Goal: Transaction & Acquisition: Purchase product/service

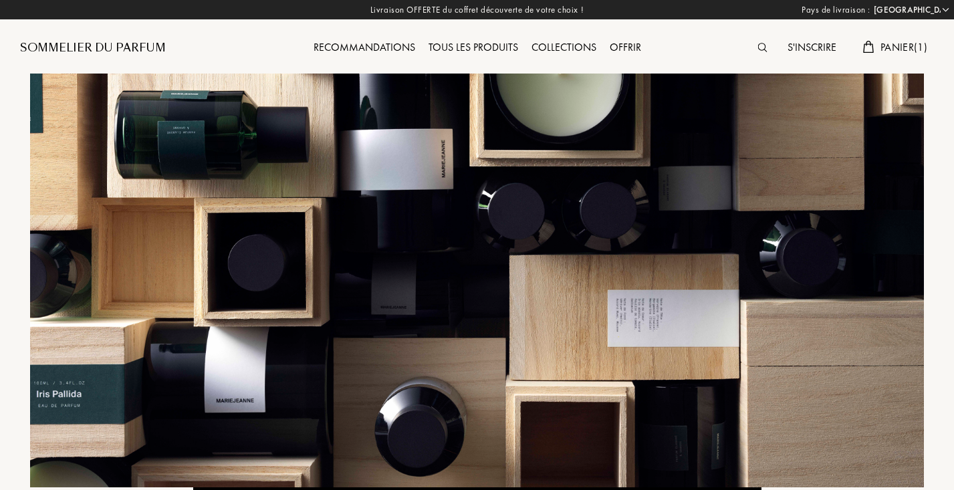
select select "FR"
click at [885, 43] on span "Panier ( 1 )" at bounding box center [903, 47] width 47 height 14
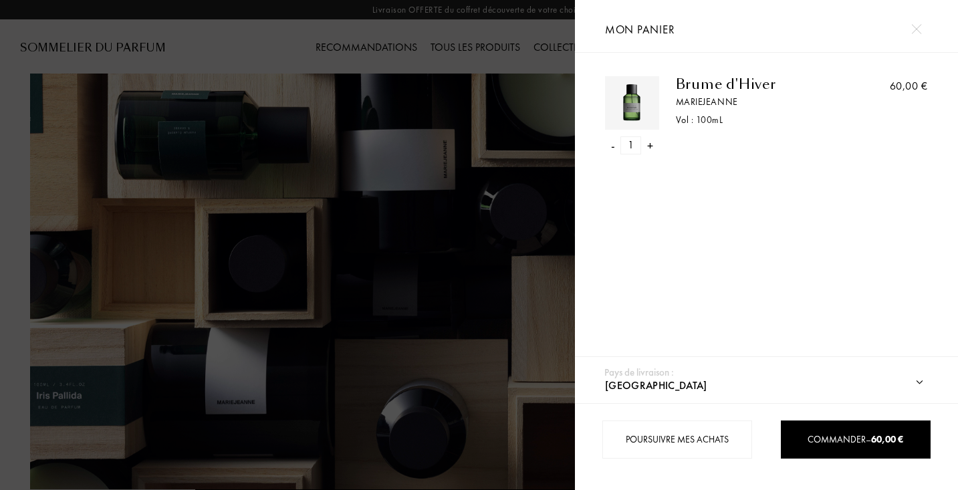
click at [610, 148] on div "- 1 +" at bounding box center [632, 145] width 54 height 18
click at [612, 147] on div "-" at bounding box center [612, 145] width 4 height 18
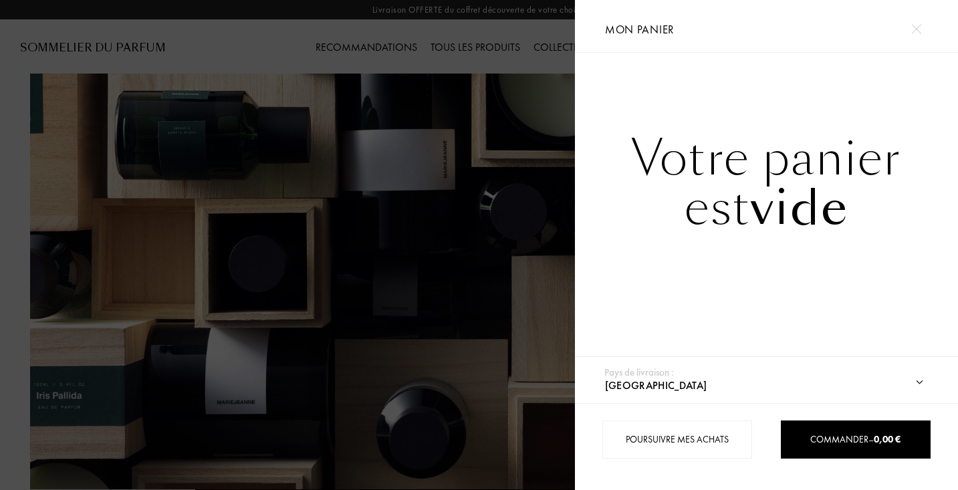
click at [517, 217] on div at bounding box center [287, 245] width 575 height 490
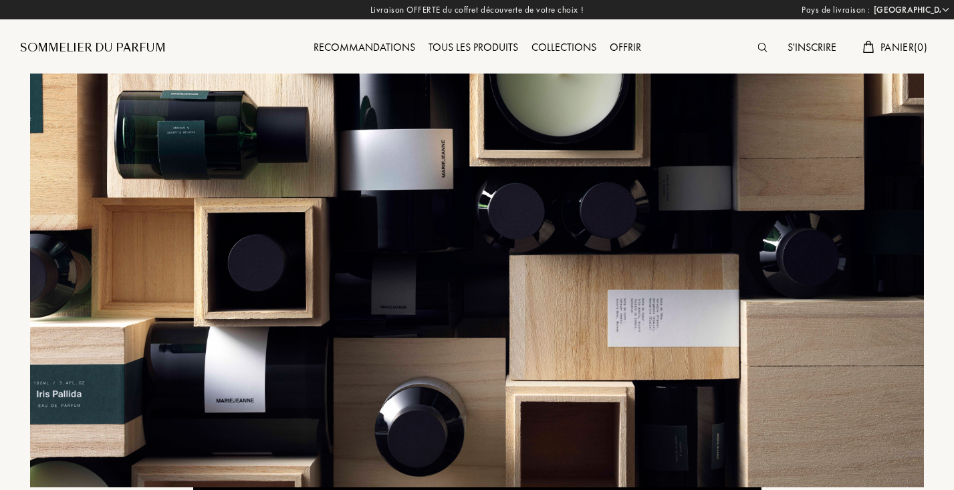
click at [759, 45] on img at bounding box center [762, 47] width 9 height 9
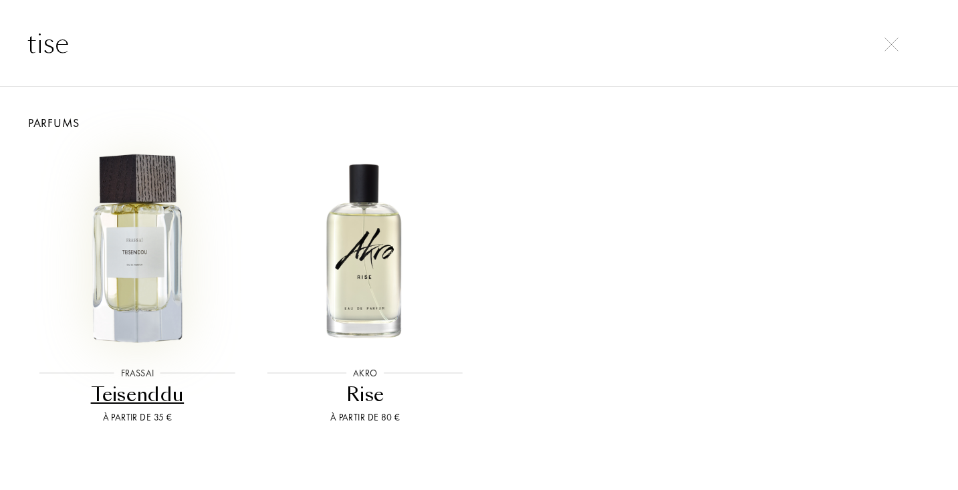
type input "tise"
click at [174, 247] on img at bounding box center [137, 248] width 205 height 205
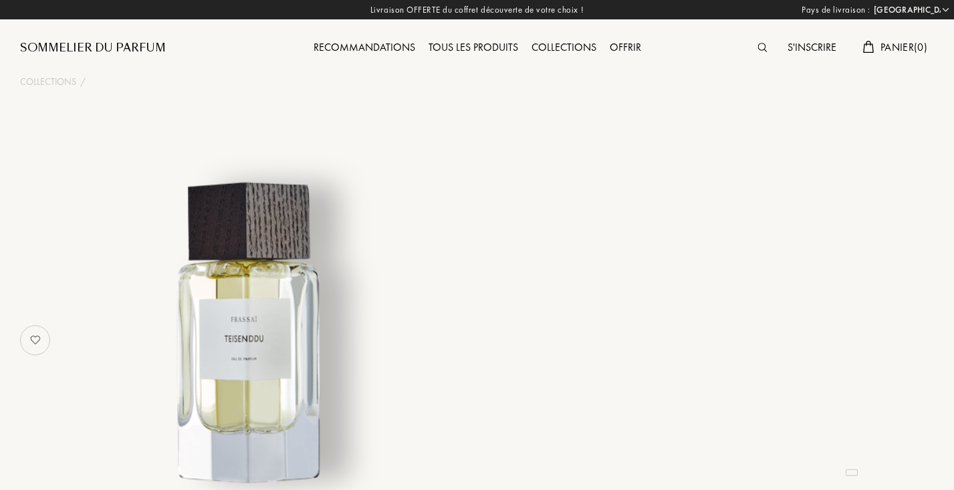
select select "FR"
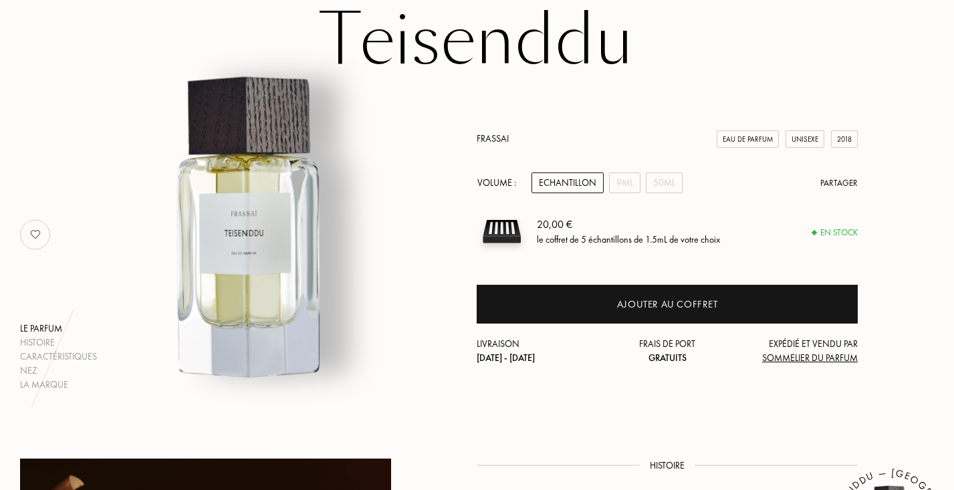
scroll to position [114, 0]
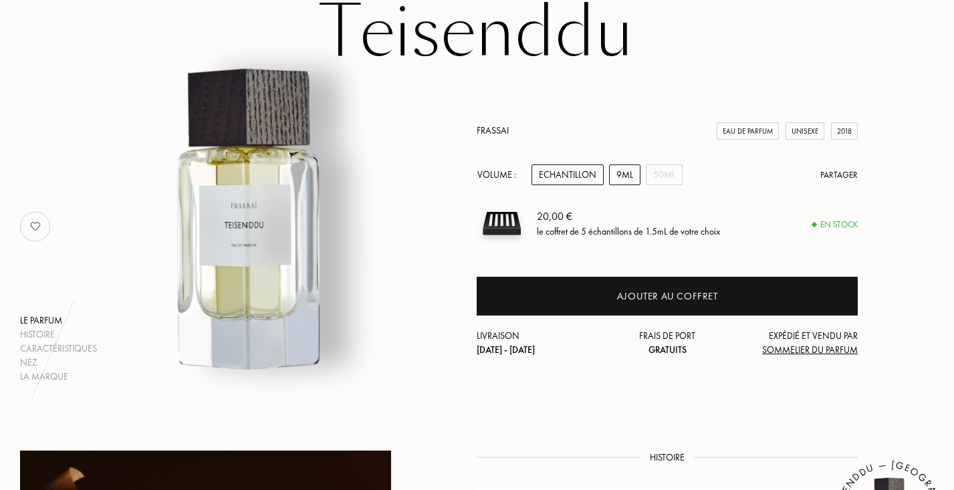
click at [622, 172] on div "9mL" at bounding box center [624, 174] width 31 height 21
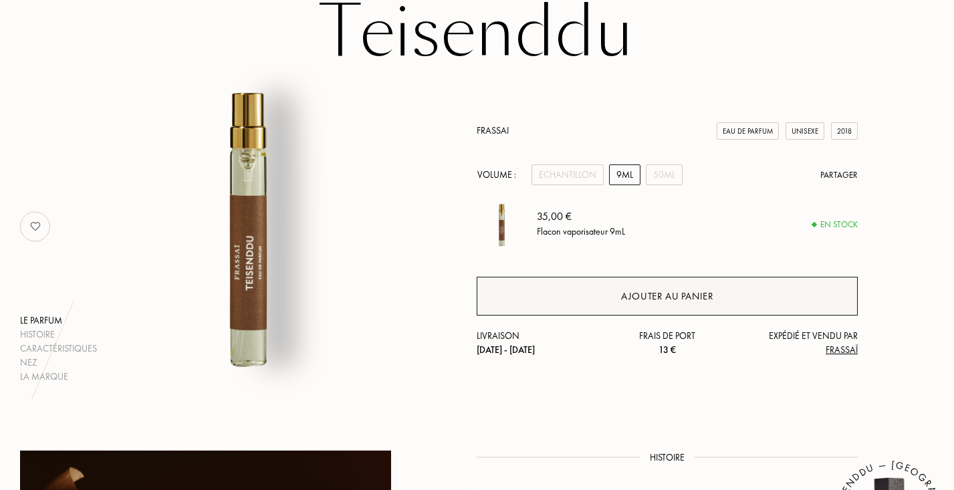
click at [654, 305] on div "Ajouter au panier" at bounding box center [667, 296] width 381 height 39
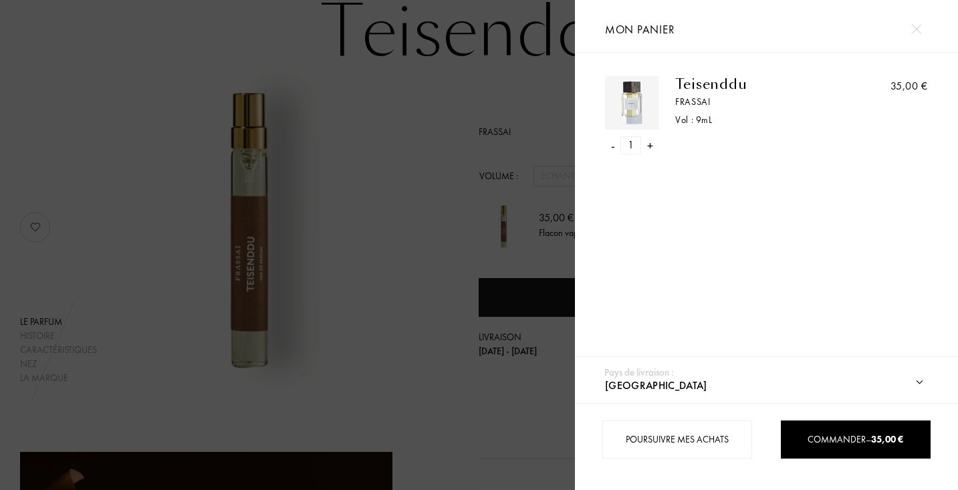
click at [393, 303] on div at bounding box center [287, 245] width 575 height 490
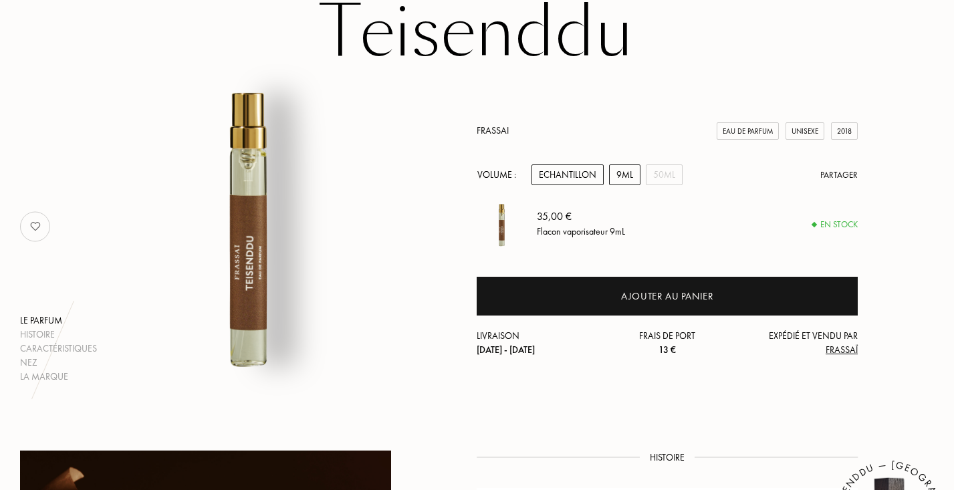
click at [558, 174] on div "Echantillon" at bounding box center [567, 174] width 72 height 21
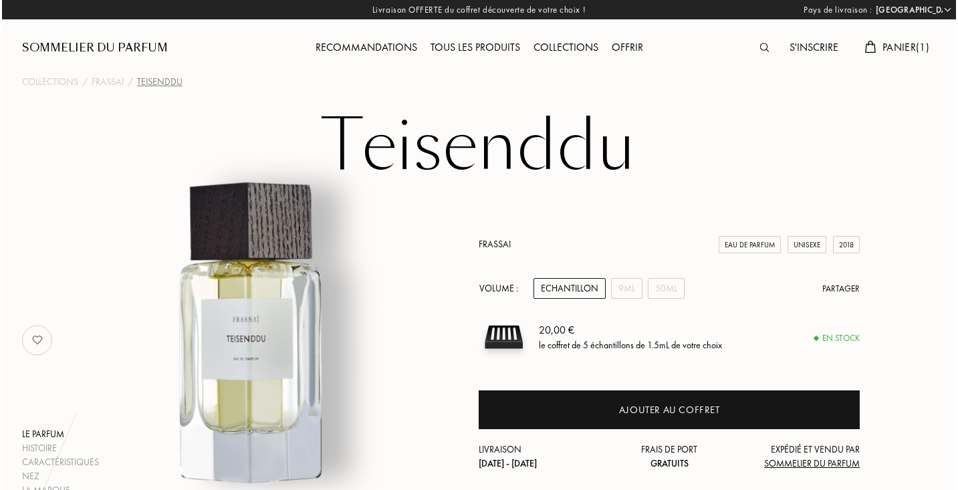
scroll to position [0, 0]
click at [760, 47] on img at bounding box center [762, 47] width 9 height 9
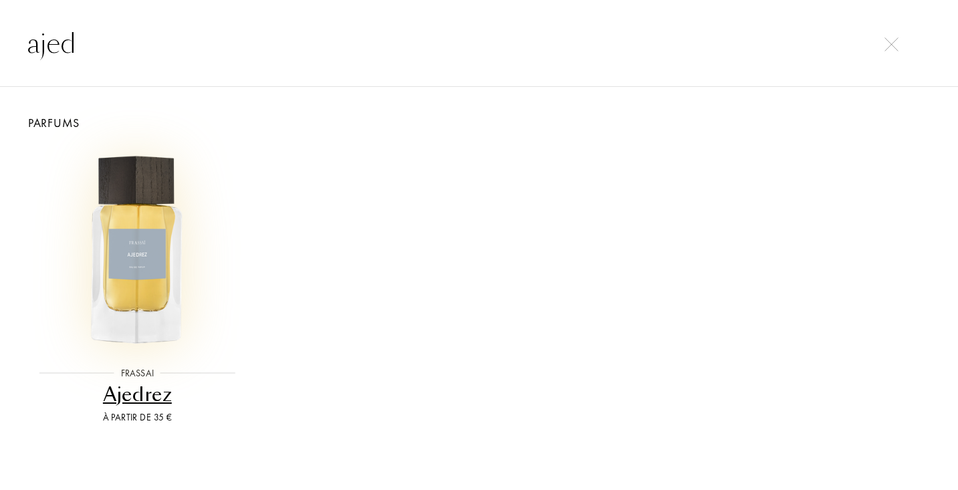
type input "ajed"
click at [137, 234] on img at bounding box center [137, 248] width 205 height 205
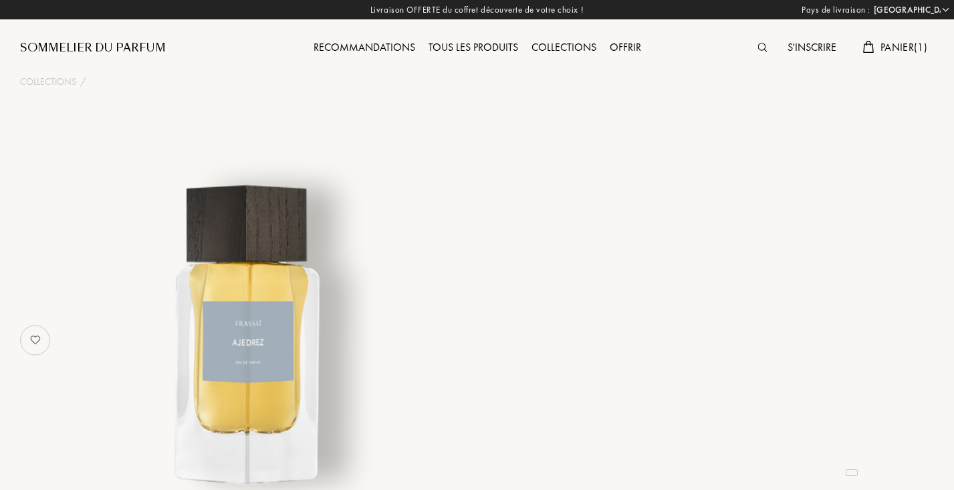
select select "FR"
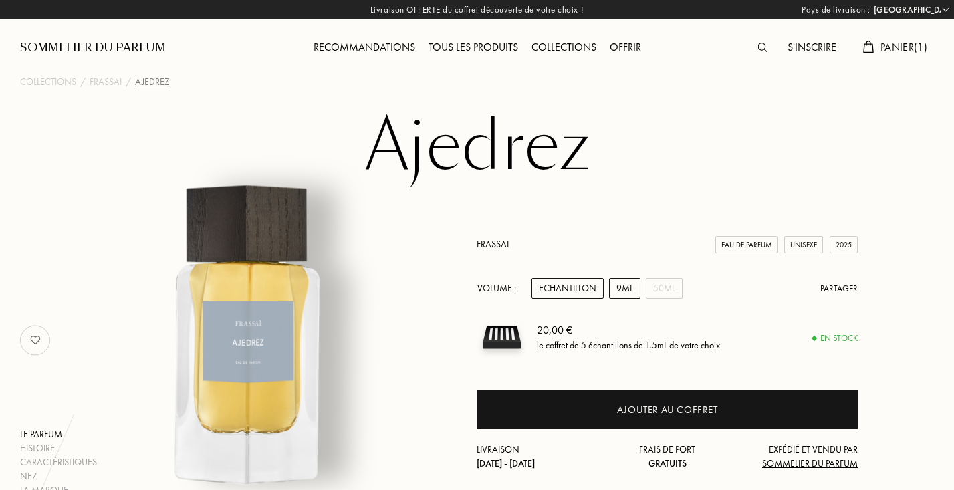
click at [636, 289] on div "9mL" at bounding box center [624, 288] width 31 height 21
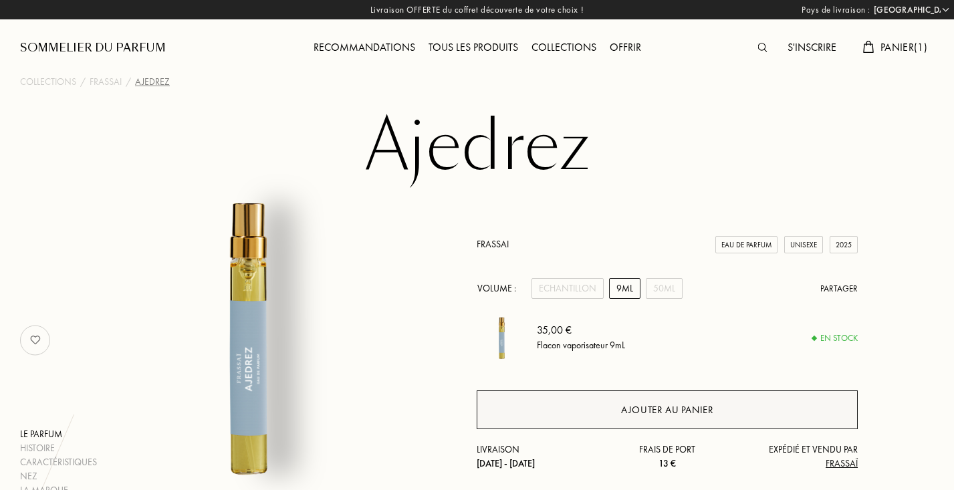
click at [701, 417] on div "Ajouter au panier" at bounding box center [667, 409] width 381 height 39
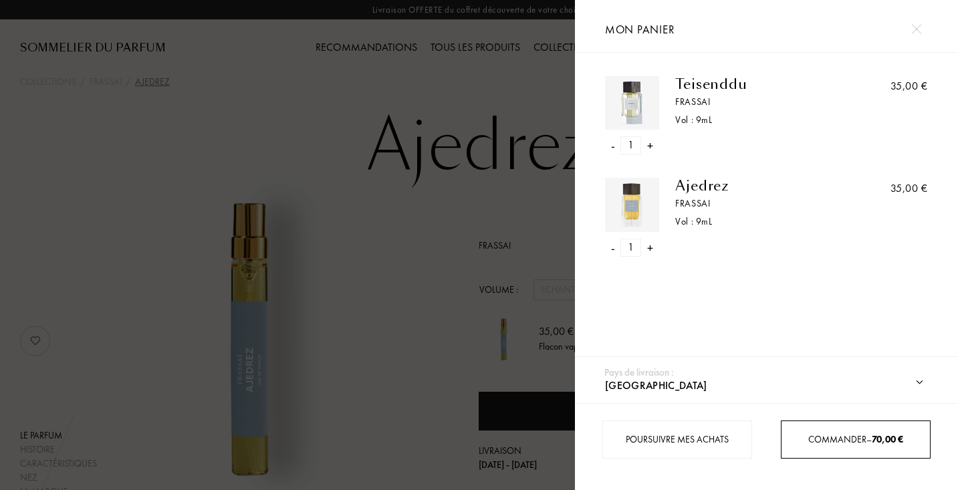
click at [858, 443] on span "Commander – 70,00 €" at bounding box center [855, 439] width 95 height 12
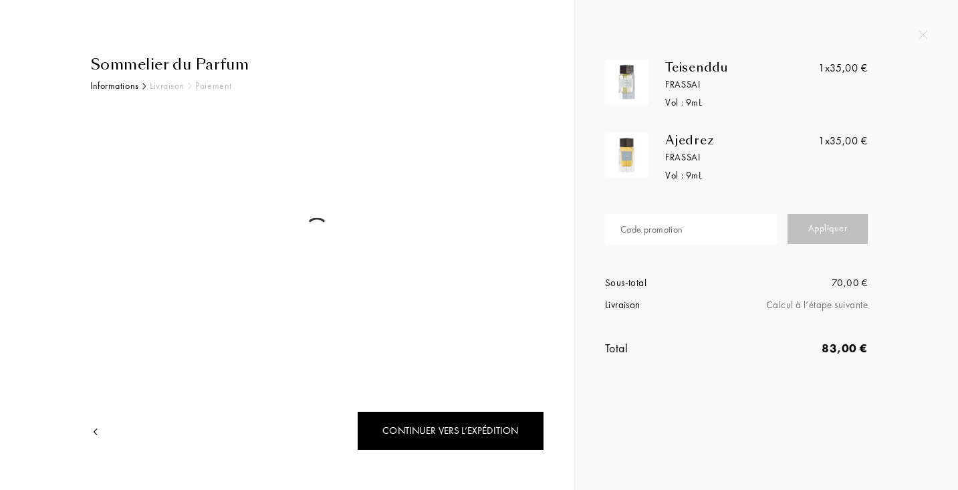
select select "FR"
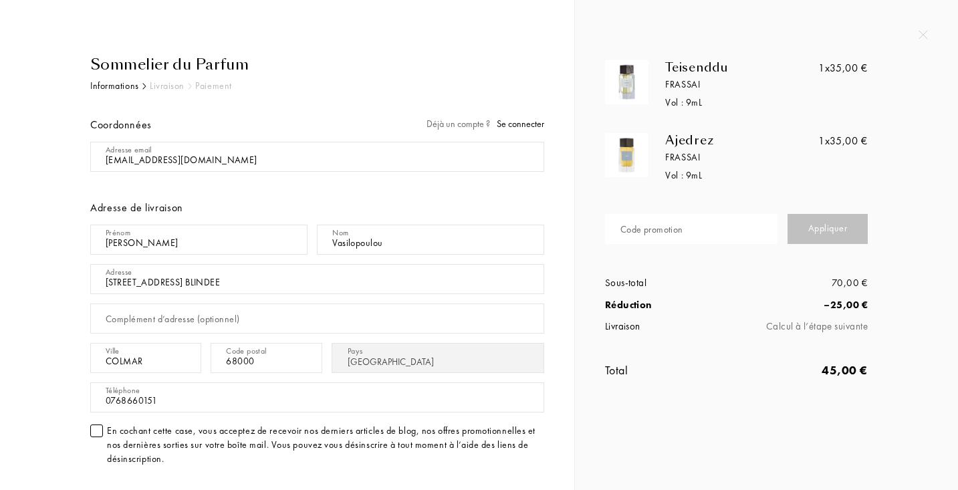
click at [649, 236] on div "Code promotion" at bounding box center [651, 230] width 63 height 14
type input "INNY8-"
click at [920, 281] on div "Teisenddu Frassai Vol : 9 mL 1x 35,00 € Ajedrez Frassai Vol : 9 mL 1x 35,00 € C…" at bounding box center [761, 233] width 333 height 346
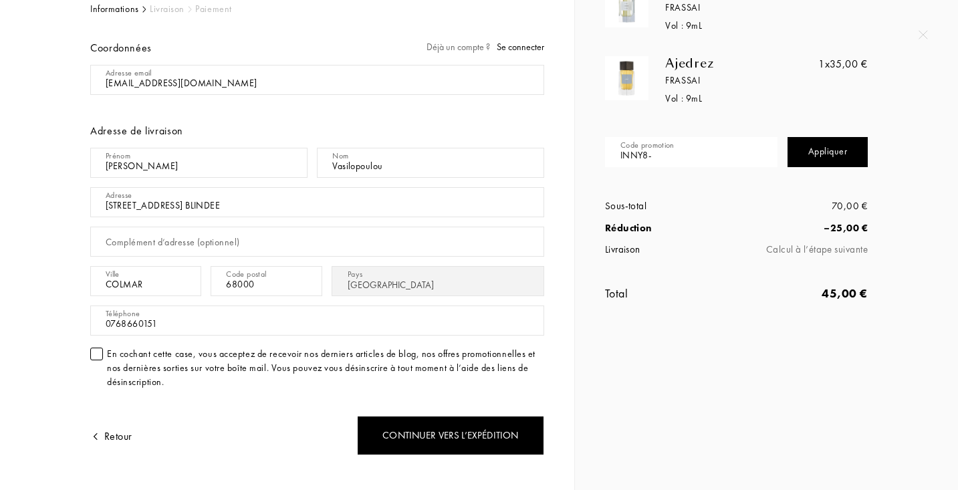
scroll to position [69, 0]
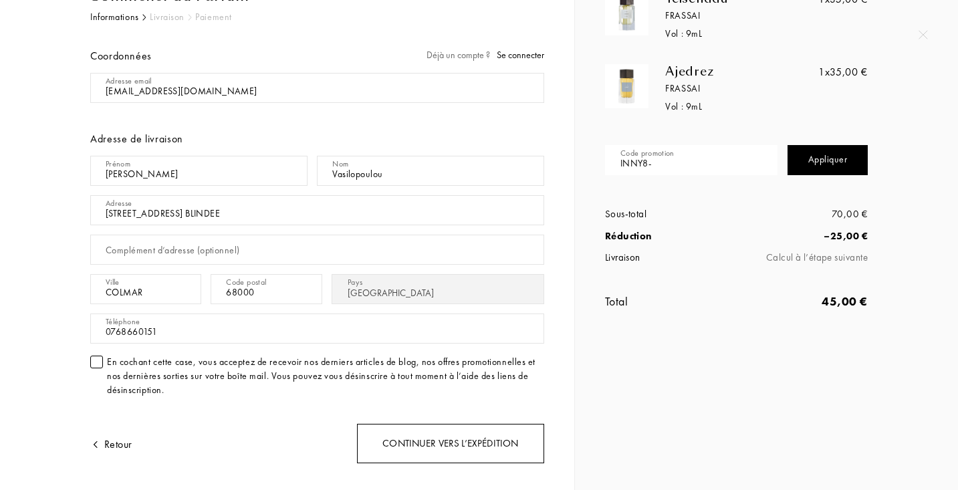
click at [477, 448] on div "Continuer vers l’expédition" at bounding box center [450, 443] width 187 height 39
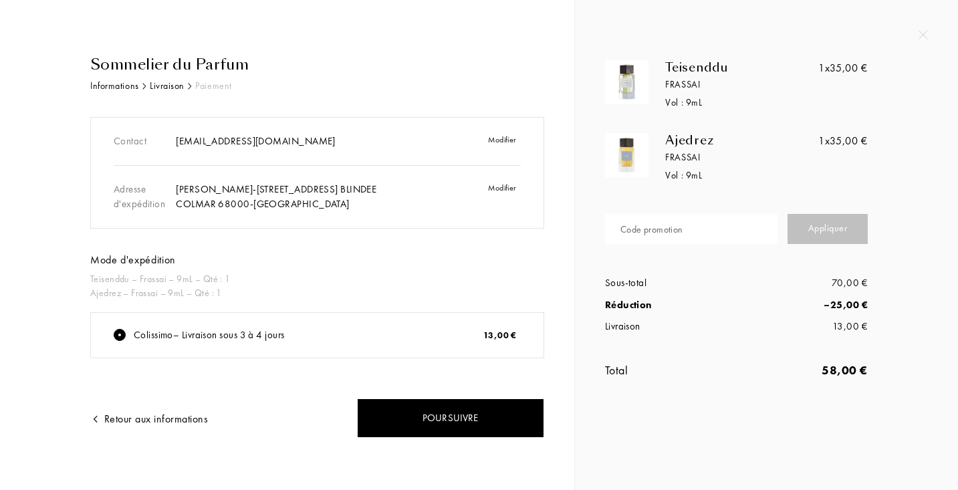
click at [924, 37] on img at bounding box center [922, 34] width 9 height 9
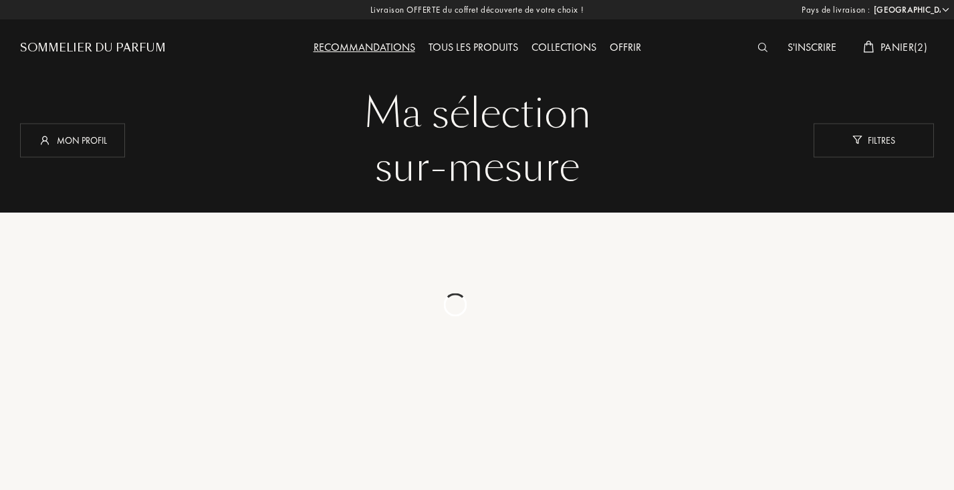
select select "FR"
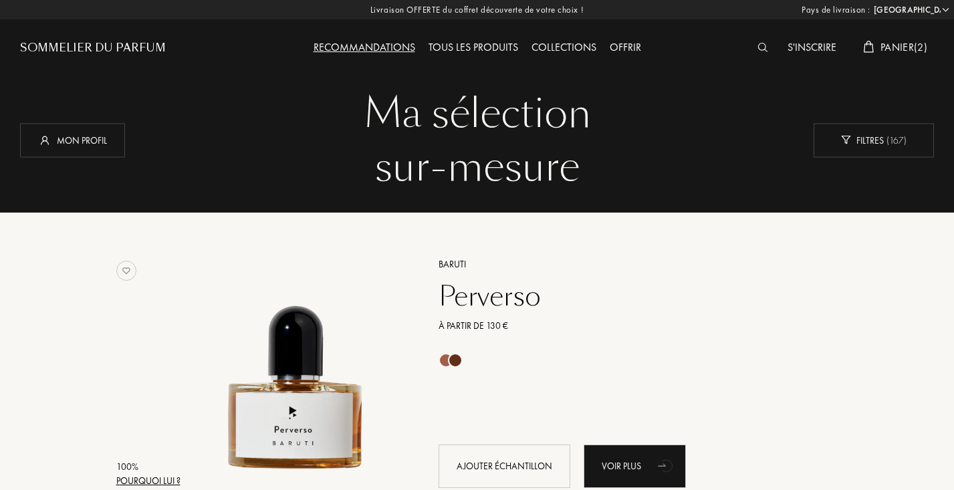
click at [870, 53] on img at bounding box center [868, 47] width 11 height 12
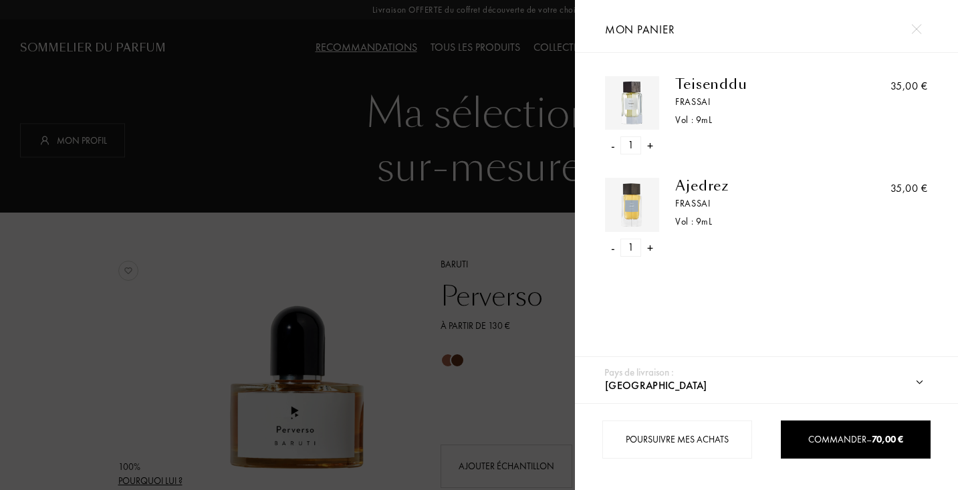
click at [610, 145] on div "-" at bounding box center [612, 145] width 4 height 18
click at [611, 142] on div "-" at bounding box center [612, 145] width 4 height 18
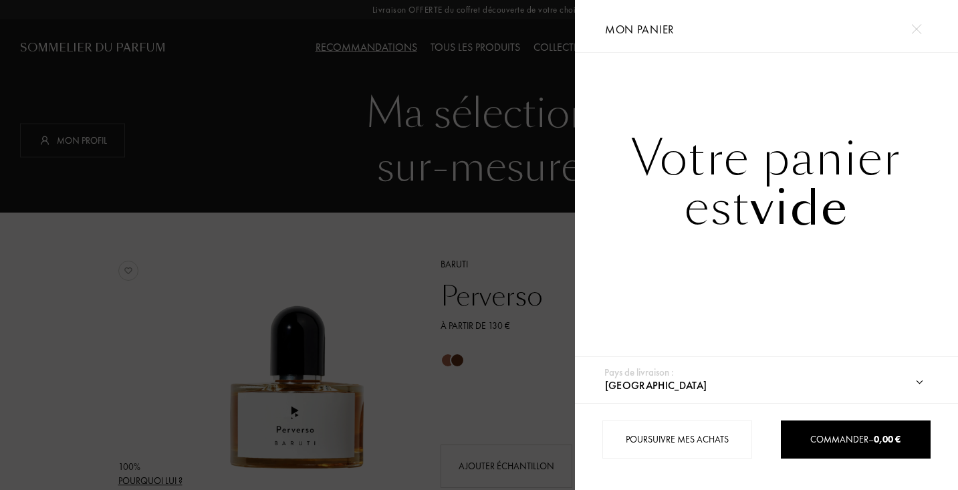
click at [390, 314] on div at bounding box center [287, 245] width 575 height 490
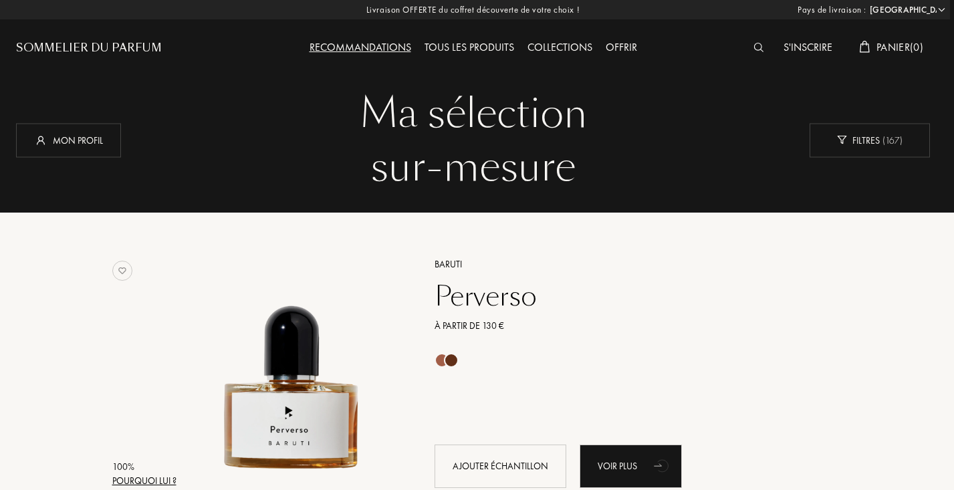
scroll to position [0, 4]
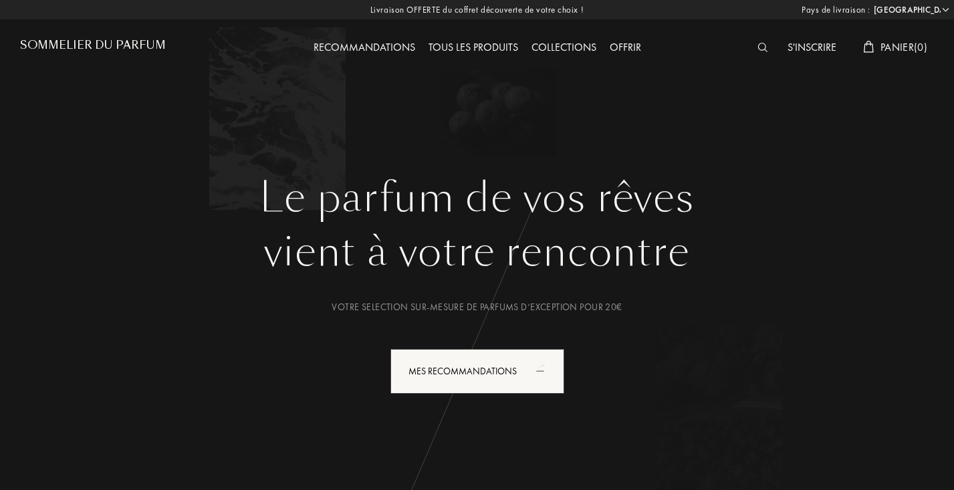
select select "FR"
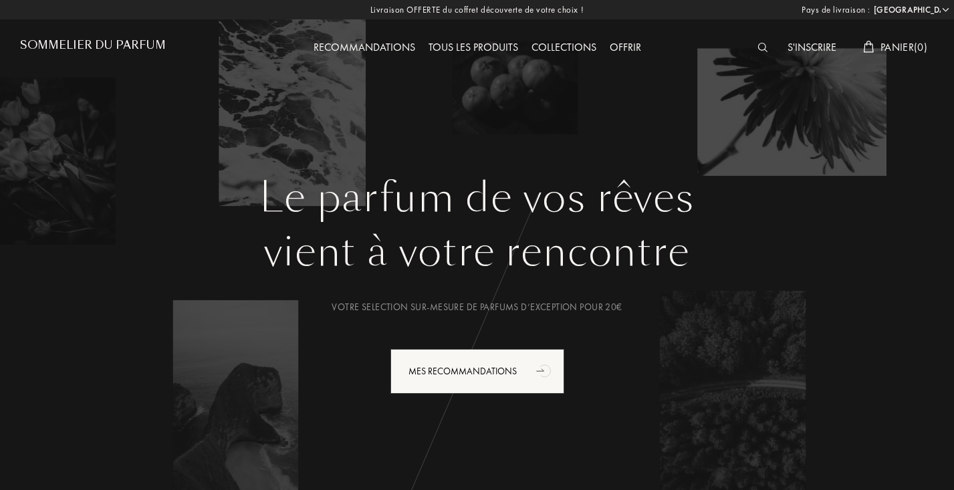
click at [759, 46] on img at bounding box center [762, 47] width 10 height 9
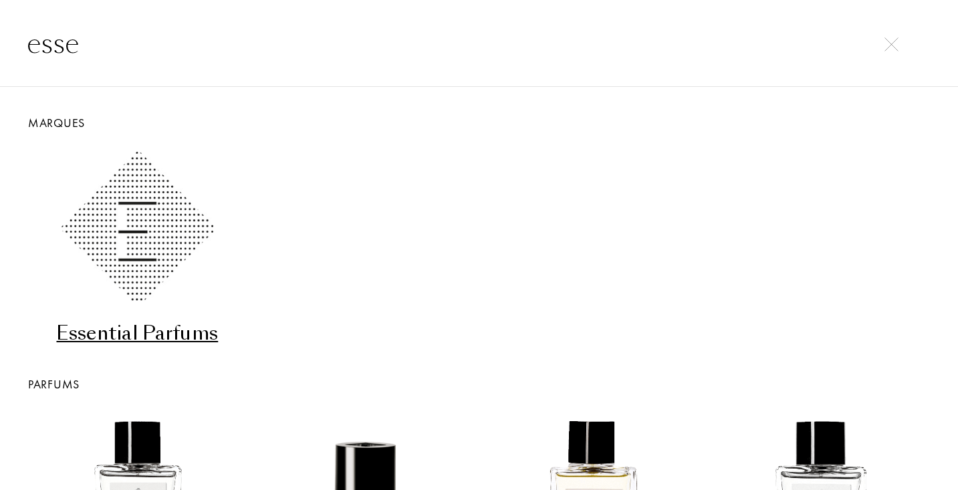
type input "esse"
click at [194, 334] on div "Essential Parfums" at bounding box center [137, 333] width 217 height 26
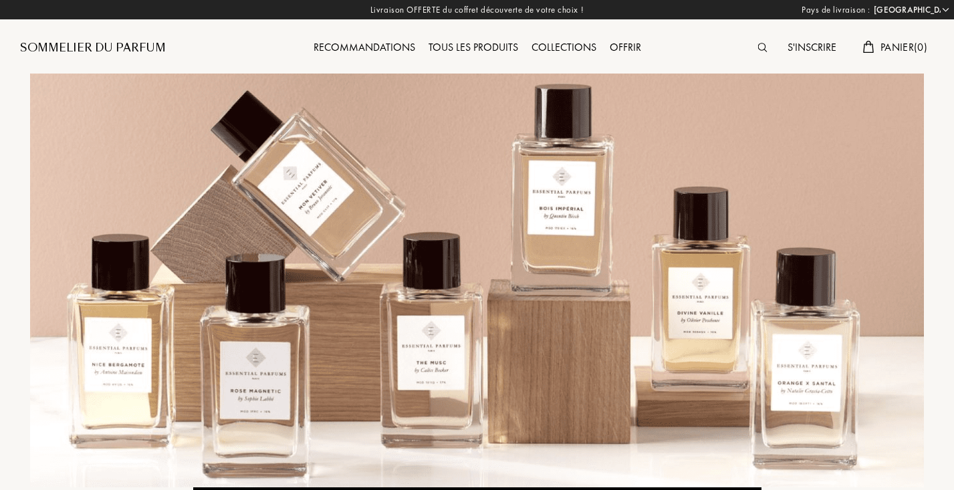
select select "FR"
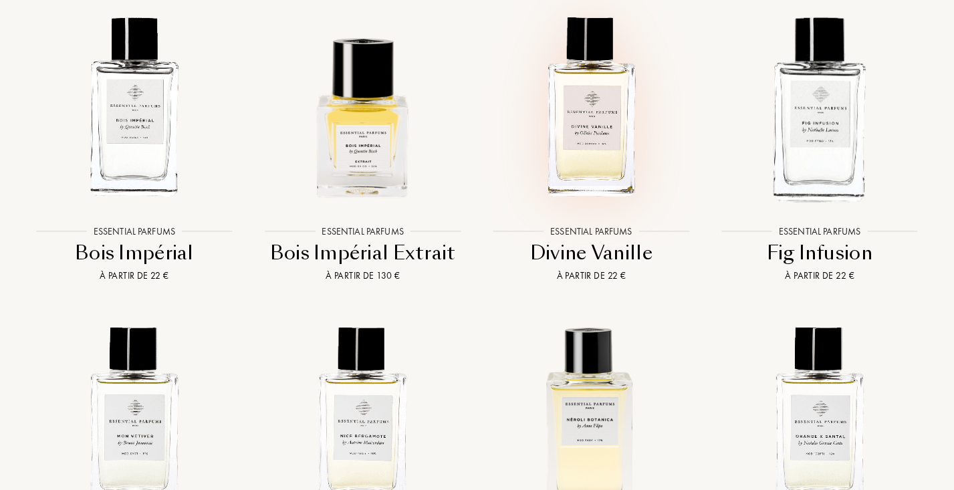
scroll to position [1769, 0]
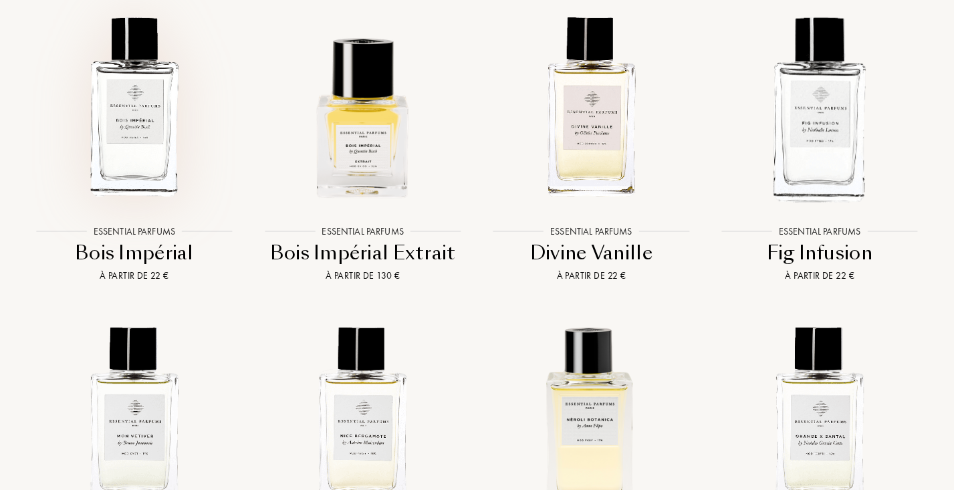
click at [128, 155] on img at bounding box center [134, 107] width 206 height 206
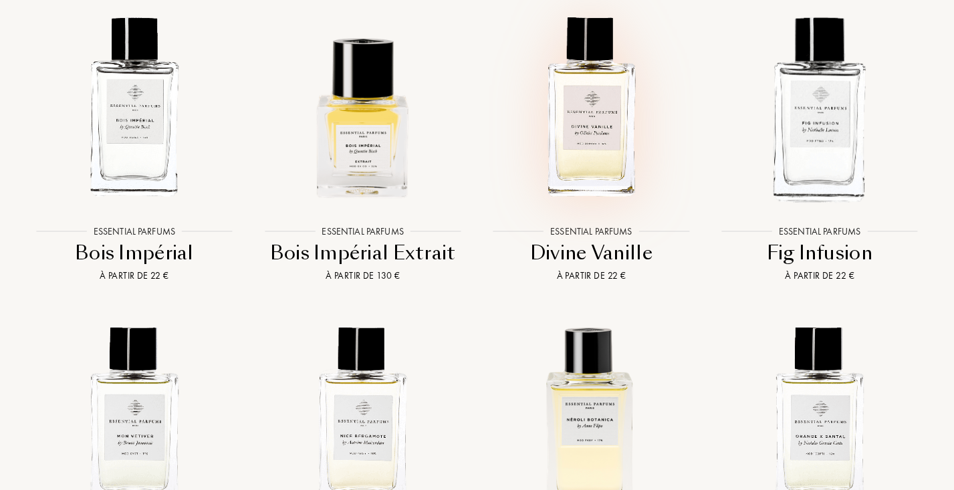
click at [611, 182] on img at bounding box center [592, 107] width 206 height 206
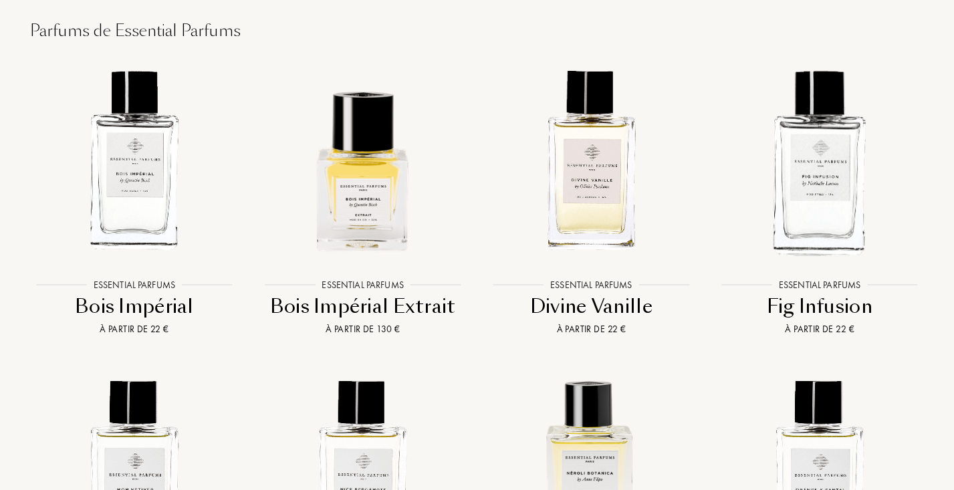
scroll to position [1702, 0]
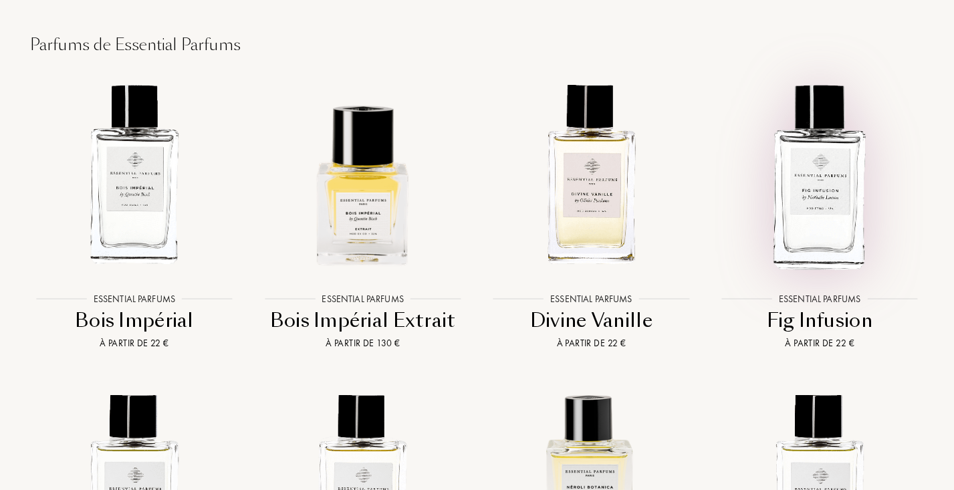
click at [810, 243] on img at bounding box center [820, 175] width 206 height 206
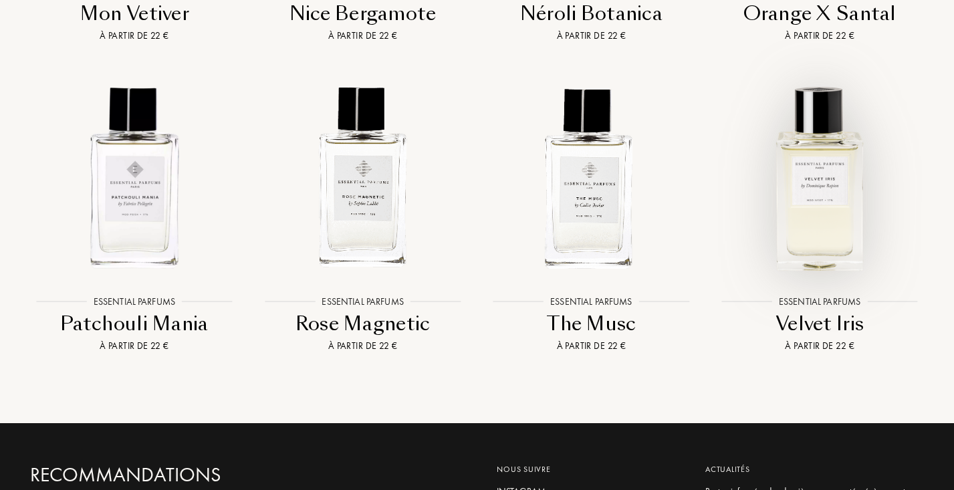
scroll to position [2319, 0]
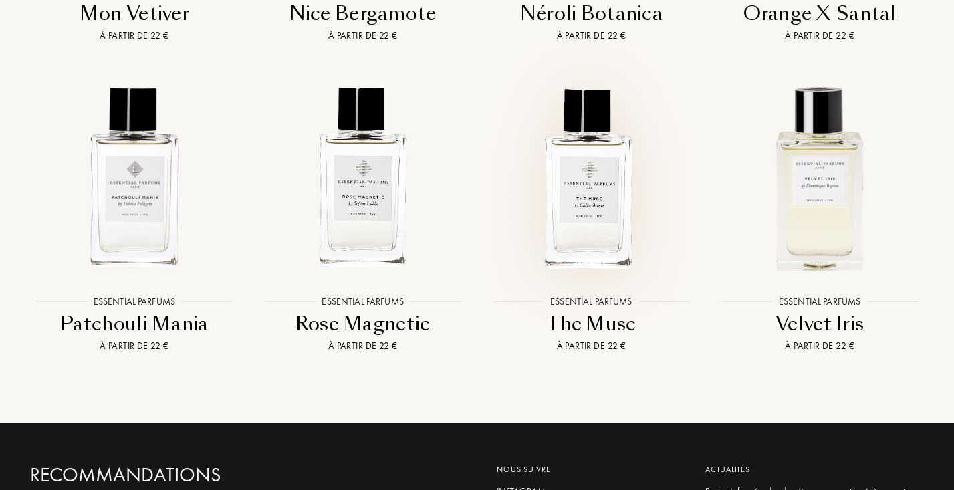
click at [586, 237] on img at bounding box center [592, 177] width 206 height 206
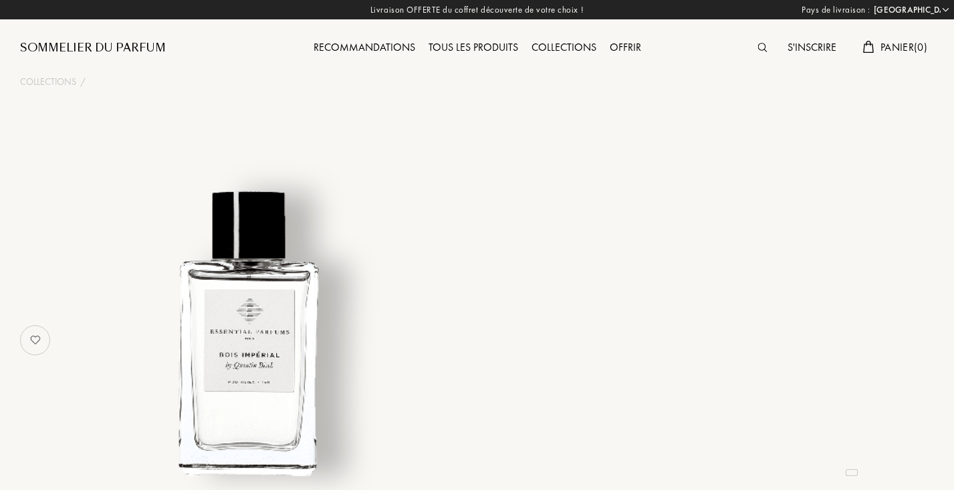
select select "FR"
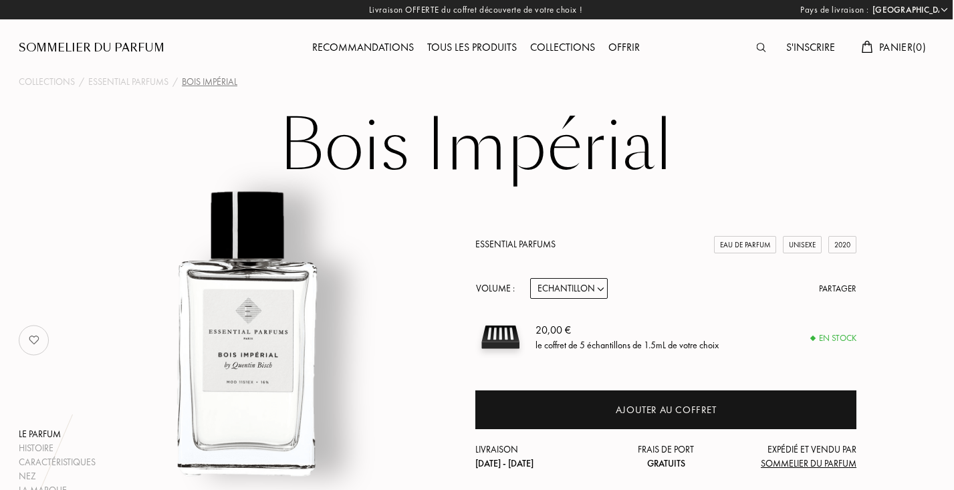
scroll to position [0, 1]
click at [421, 139] on h1 "Bois Impérial" at bounding box center [476, 147] width 668 height 74
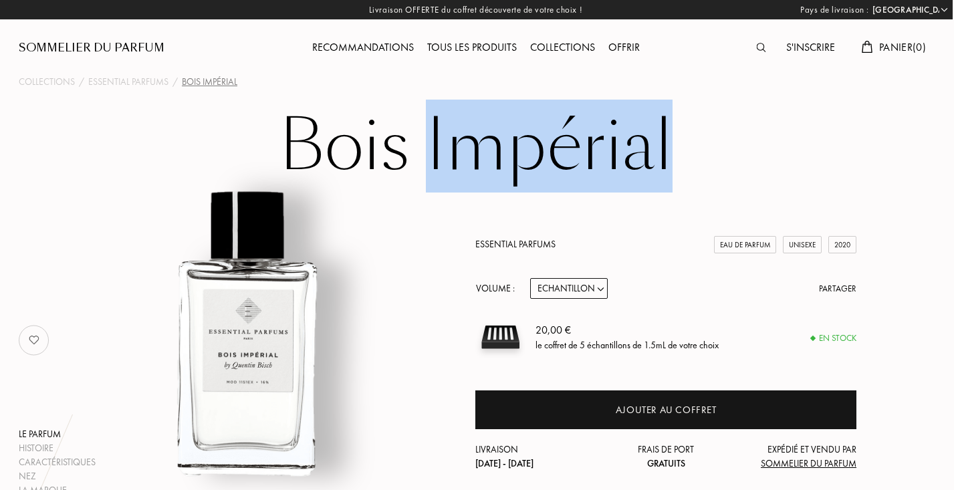
click at [424, 144] on h1 "Bois Impérial" at bounding box center [476, 147] width 668 height 74
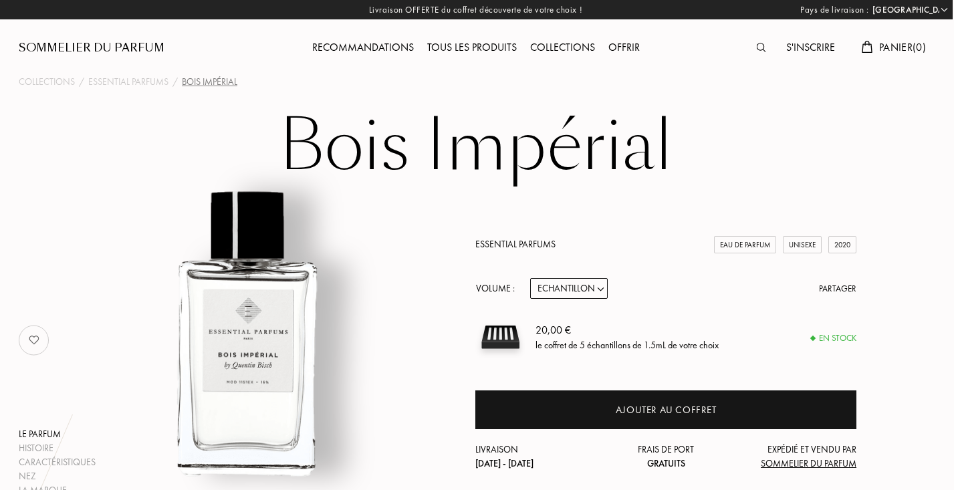
click at [424, 144] on h1 "Bois Impérial" at bounding box center [476, 147] width 668 height 74
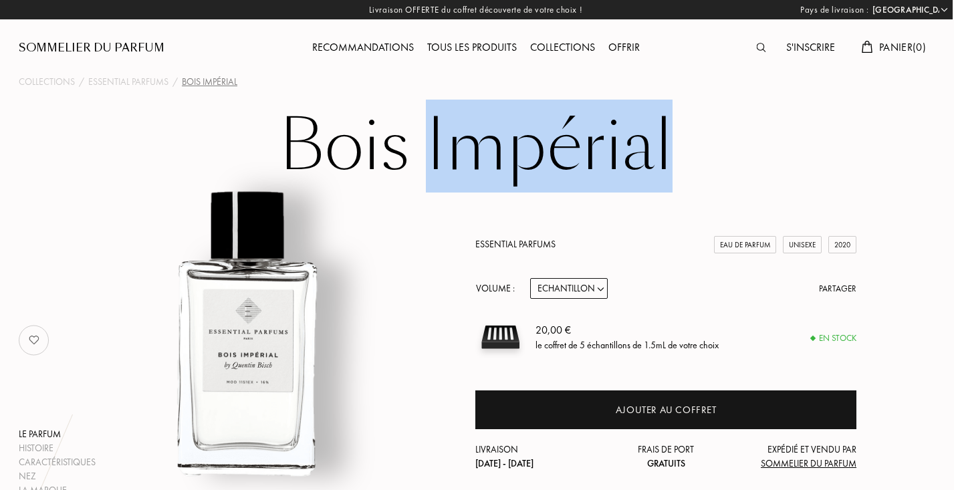
click at [424, 144] on h1 "Bois Impérial" at bounding box center [476, 147] width 668 height 74
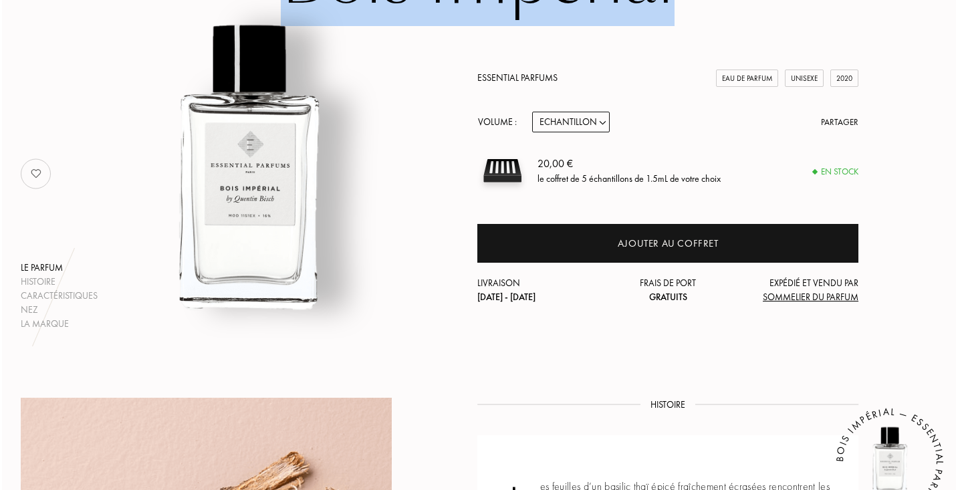
scroll to position [164, 1]
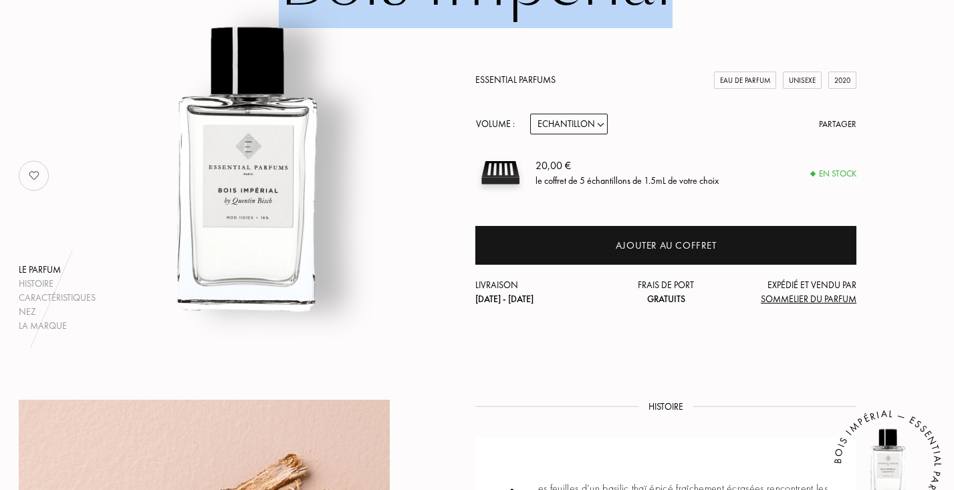
click at [595, 125] on select "Echantillon 10mL 100mL 150mL" at bounding box center [569, 124] width 78 height 21
select select "1"
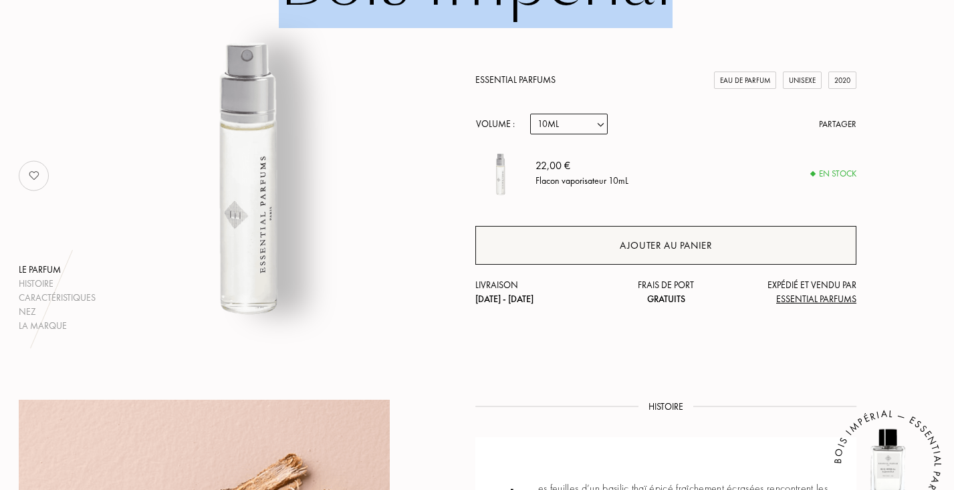
click at [702, 245] on div "Ajouter au panier" at bounding box center [666, 245] width 92 height 15
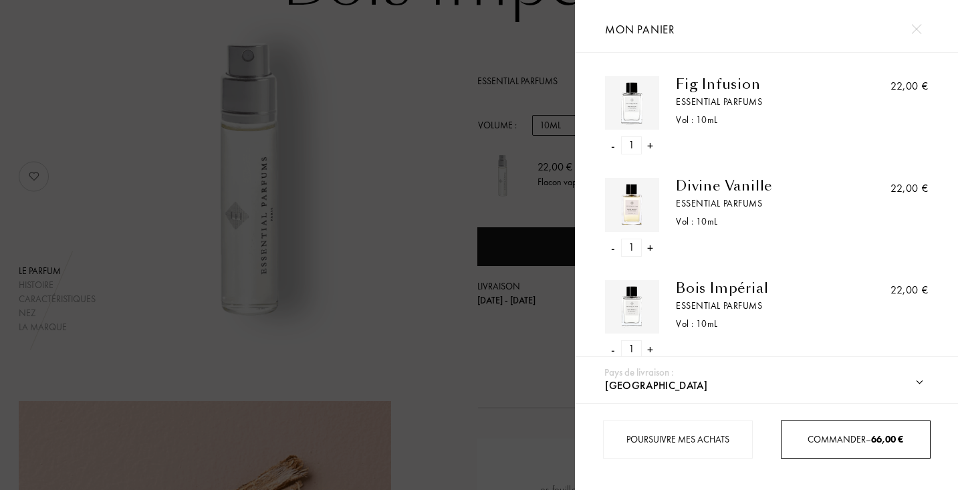
click at [843, 433] on span "Commander – 66,00 €" at bounding box center [855, 439] width 96 height 12
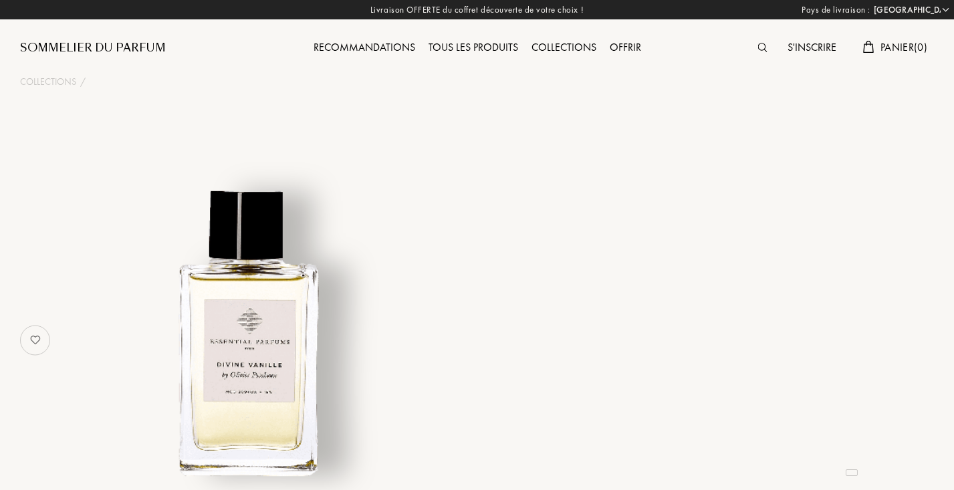
select select "FR"
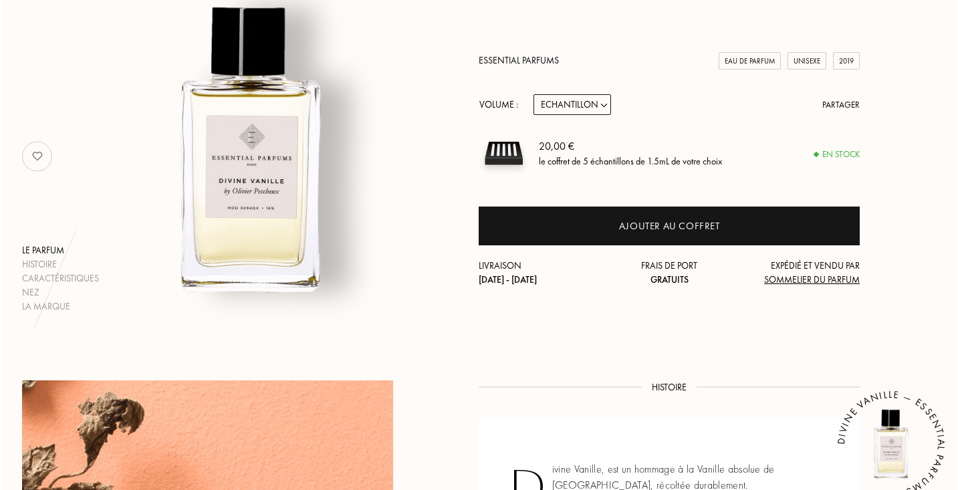
scroll to position [194, 0]
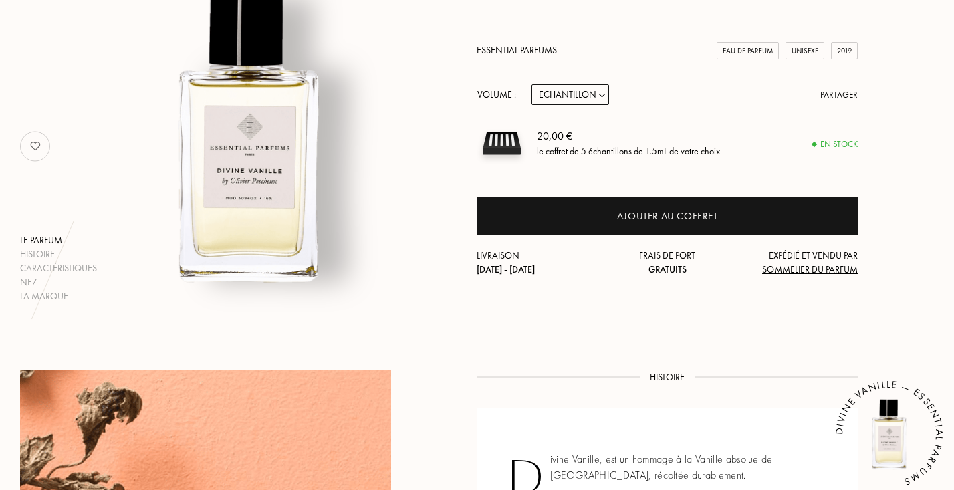
click at [597, 91] on select "Echantillon 10mL 100mL 150mL" at bounding box center [570, 94] width 78 height 21
select select "1"
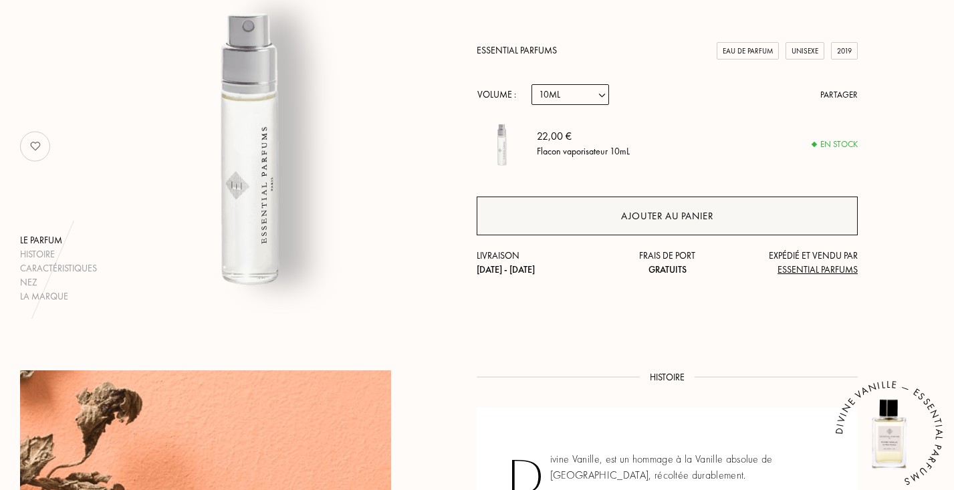
click at [709, 211] on div "Ajouter au panier" at bounding box center [667, 216] width 92 height 15
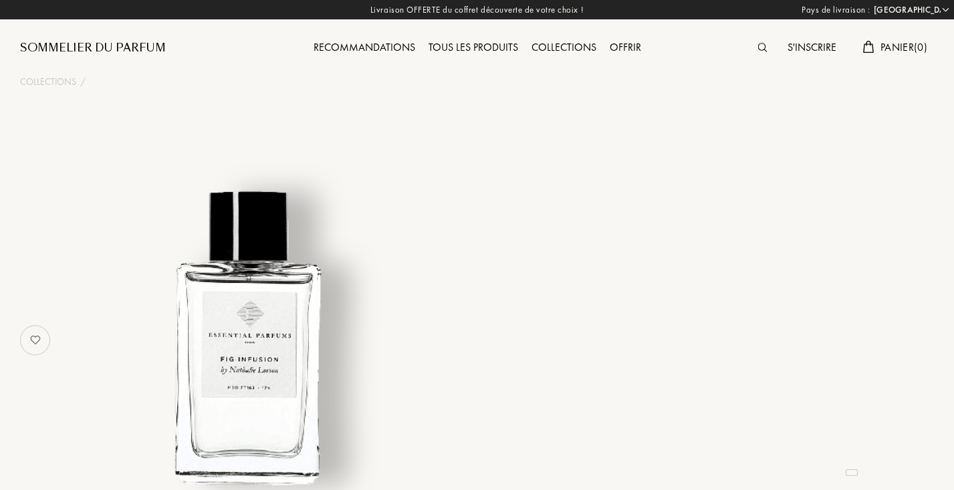
select select "FR"
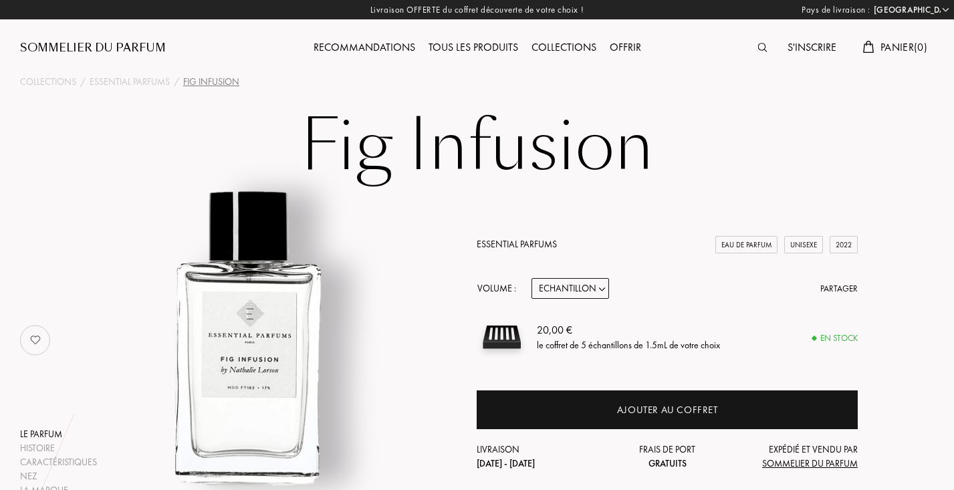
click at [600, 287] on select "Echantillon 10mL 100mL 150mL" at bounding box center [570, 288] width 78 height 21
select select "1"
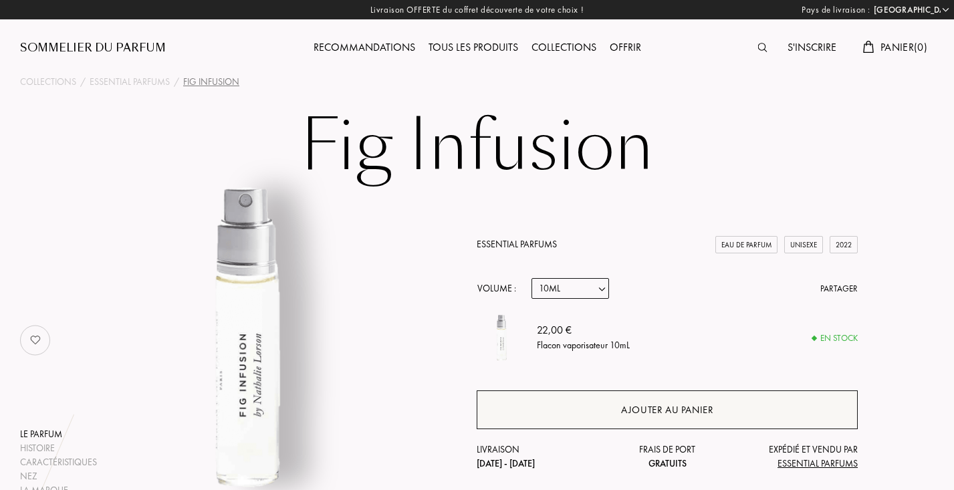
click at [664, 402] on div "Ajouter au panier" at bounding box center [667, 409] width 92 height 15
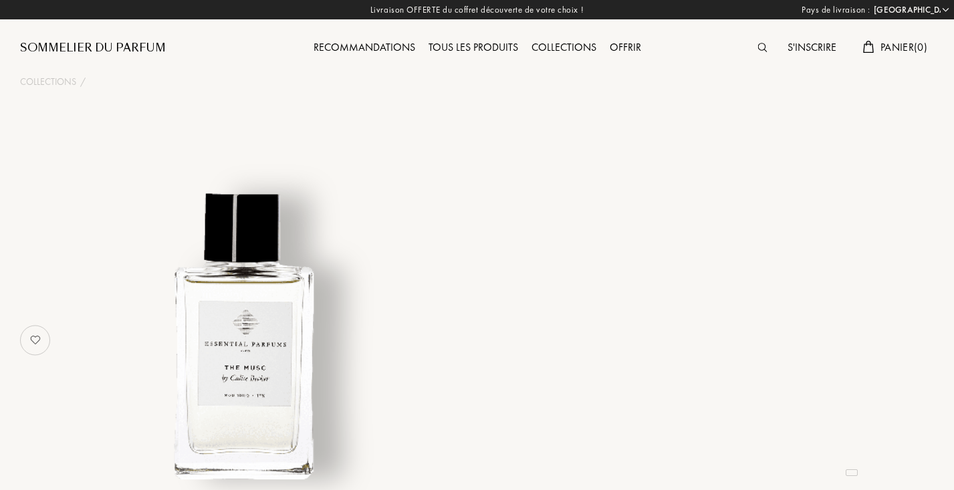
select select "FR"
select select "3"
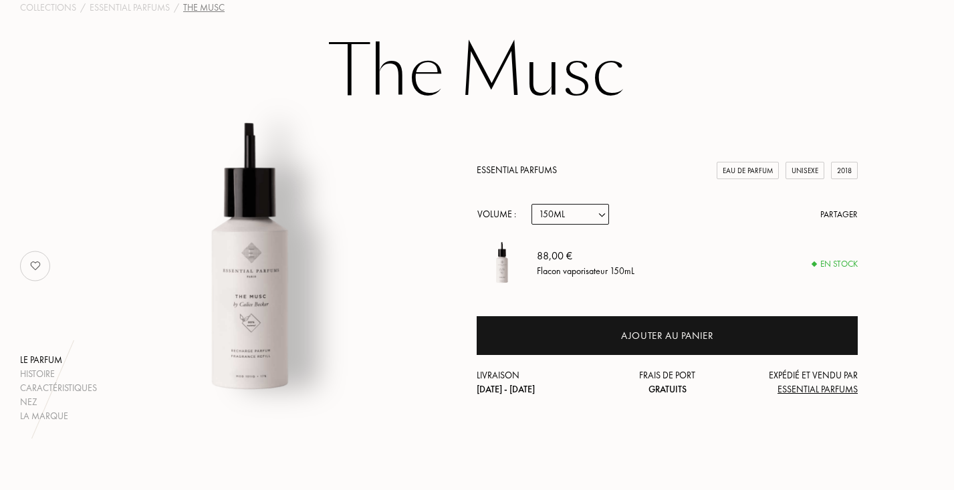
scroll to position [78, 0]
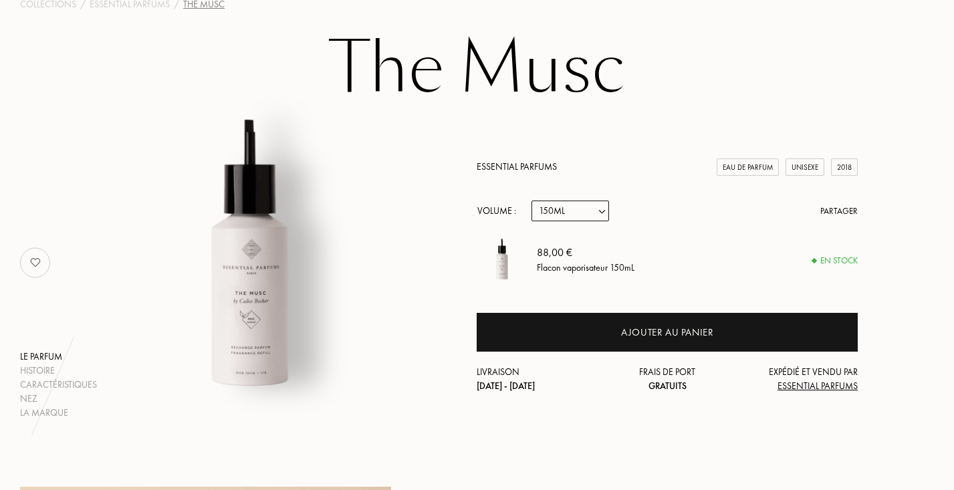
click at [590, 201] on select "Echantillon 10mL 100mL 150mL" at bounding box center [570, 211] width 78 height 21
select select "1"
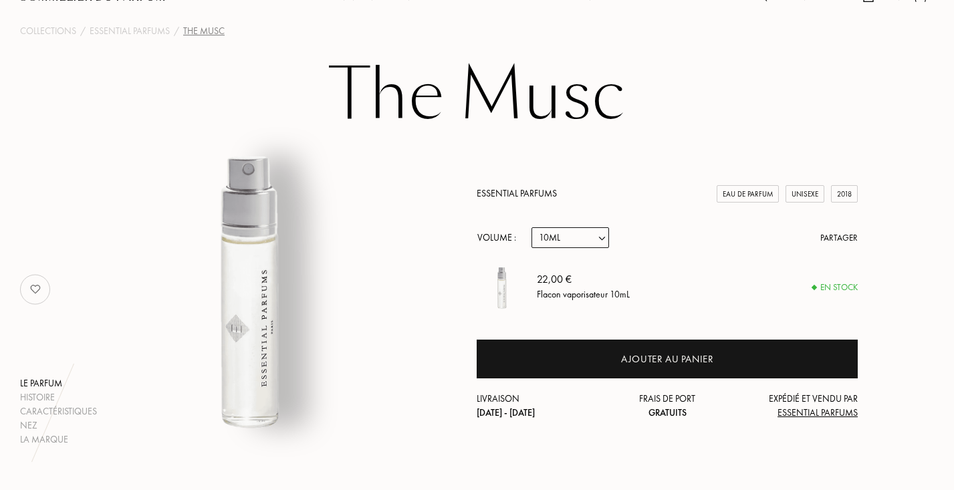
scroll to position [53, 0]
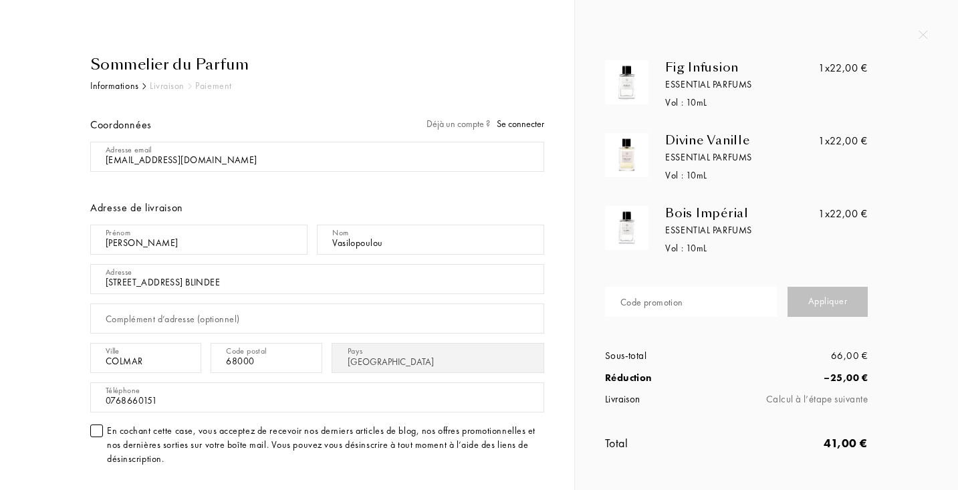
select select "FR"
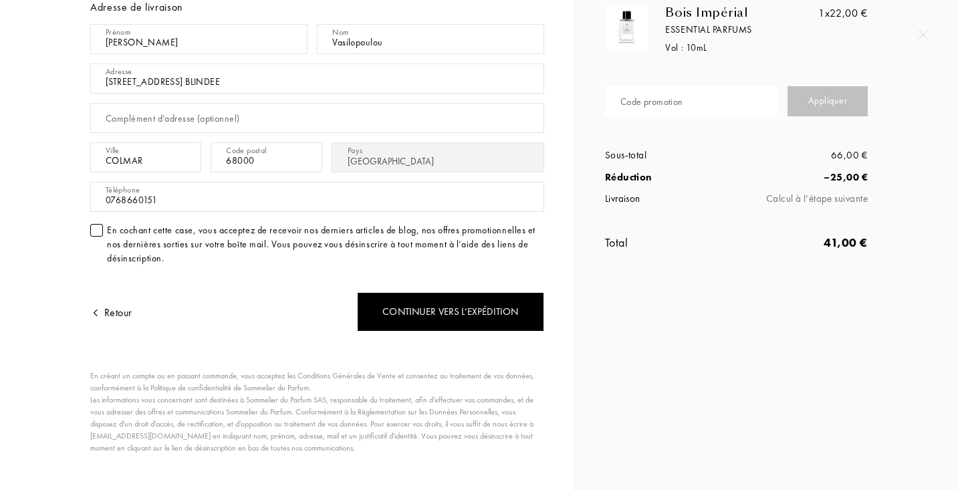
scroll to position [202, 0]
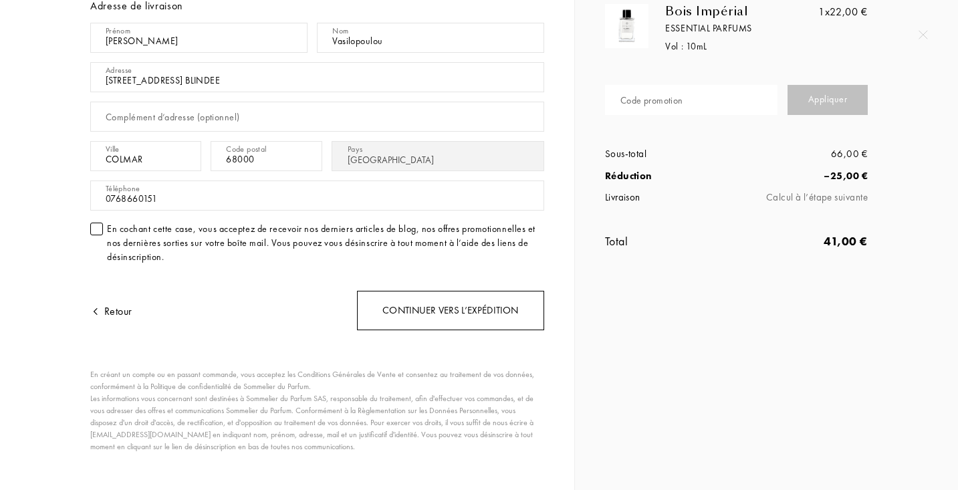
click at [443, 318] on div "Continuer vers l’expédition" at bounding box center [450, 310] width 187 height 39
